Goal: Task Accomplishment & Management: Use online tool/utility

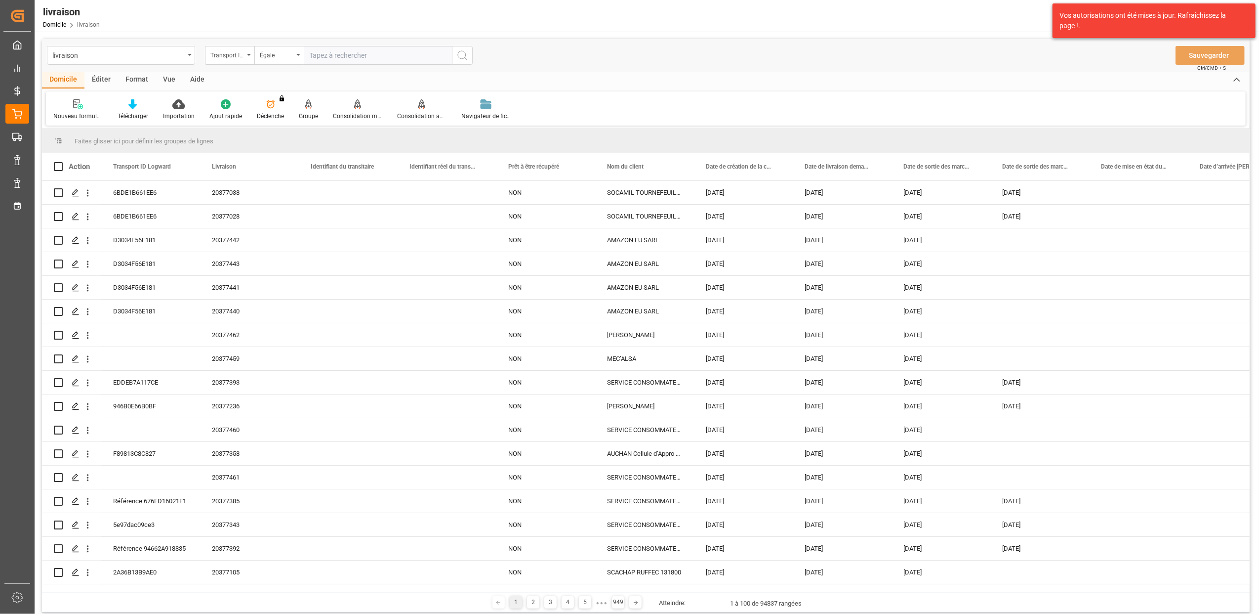
click at [874, 48] on div "livraison Transport ID Logward Égale Sauvegarder Ctrl/CMD + S" at bounding box center [646, 55] width 1208 height 33
click at [813, 62] on div "livraison Transport ID Logward Égale Sauvegarder Ctrl/CMD + S" at bounding box center [646, 55] width 1208 height 33
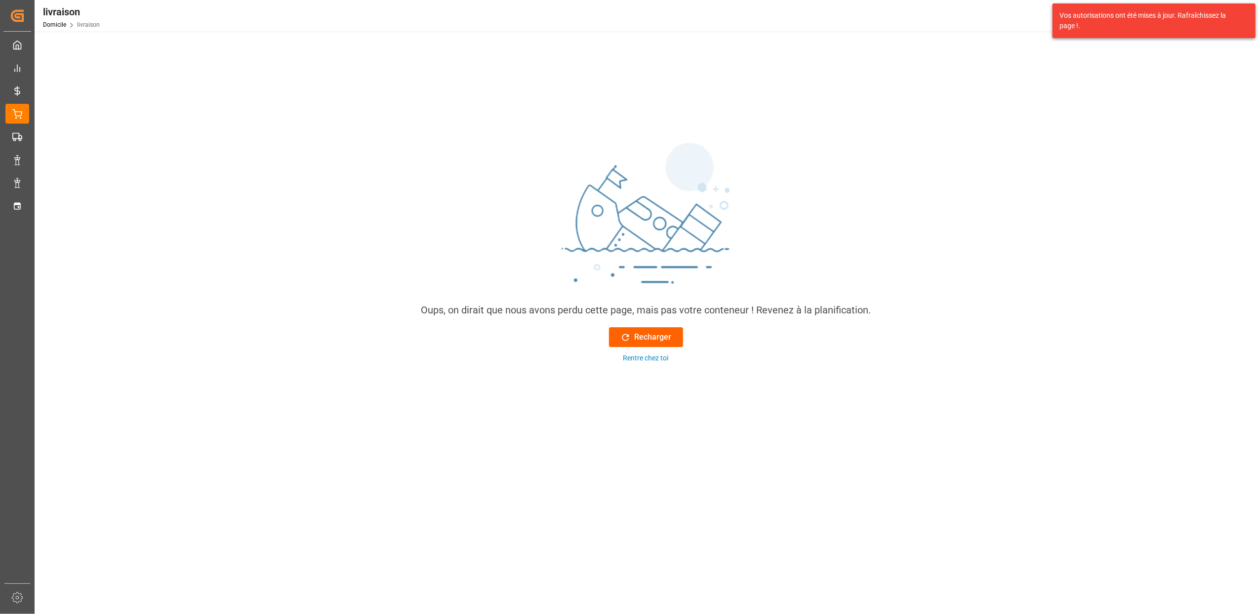
click at [657, 338] on font "Recharger" at bounding box center [653, 337] width 37 height 12
